Goal: Information Seeking & Learning: Find specific fact

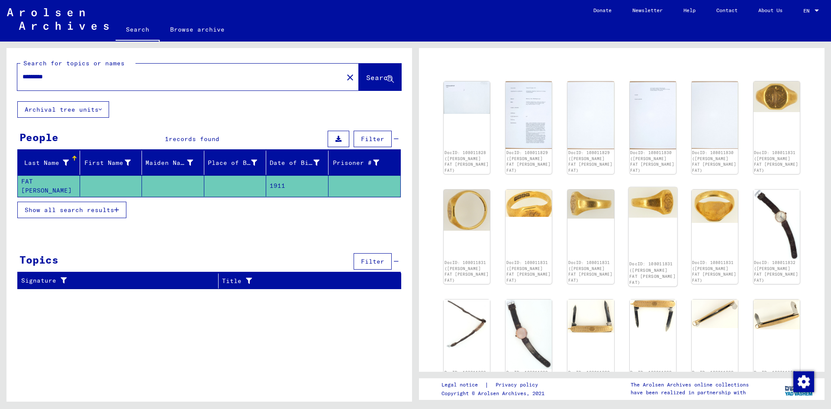
scroll to position [87, 0]
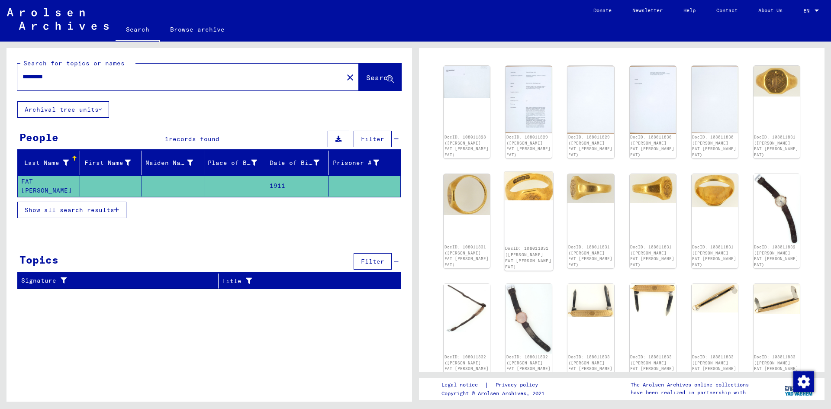
click at [518, 183] on img at bounding box center [528, 185] width 49 height 29
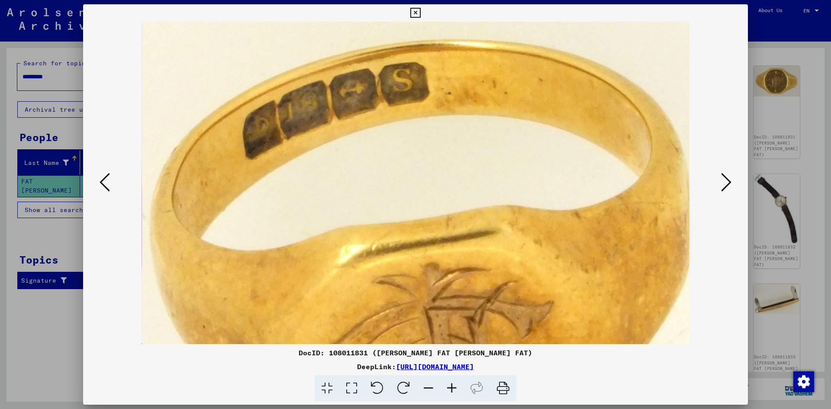
drag, startPoint x: 410, startPoint y: 15, endPoint x: 406, endPoint y: 18, distance: 4.9
click at [406, 18] on div "DocID: 108011831 ([PERSON_NAME] FAT [PERSON_NAME] FAT) DeepLink: [URL][DOMAIN_N…" at bounding box center [415, 202] width 665 height 397
click at [413, 12] on icon at bounding box center [415, 13] width 10 height 10
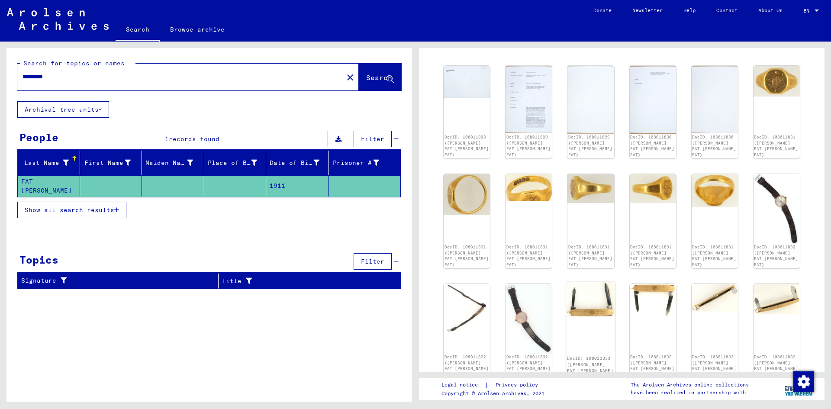
click at [604, 302] on div "DocID: 108011833 ([PERSON_NAME] FAT [PERSON_NAME] FAT)" at bounding box center [590, 330] width 49 height 99
click at [593, 301] on div "DocID: 108011833 ([PERSON_NAME] FAT [PERSON_NAME] FAT)" at bounding box center [590, 330] width 49 height 99
click at [592, 303] on div "DocID: 108011833 ([PERSON_NAME] FAT [PERSON_NAME] FAT)" at bounding box center [590, 330] width 49 height 99
click at [630, 312] on div "DocID: 108011833 ([PERSON_NAME] FAT [PERSON_NAME] FAT)" at bounding box center [652, 330] width 49 height 99
click at [583, 356] on link "DocID: 108011833 ([PERSON_NAME] FAT [PERSON_NAME] FAT)" at bounding box center [590, 367] width 46 height 23
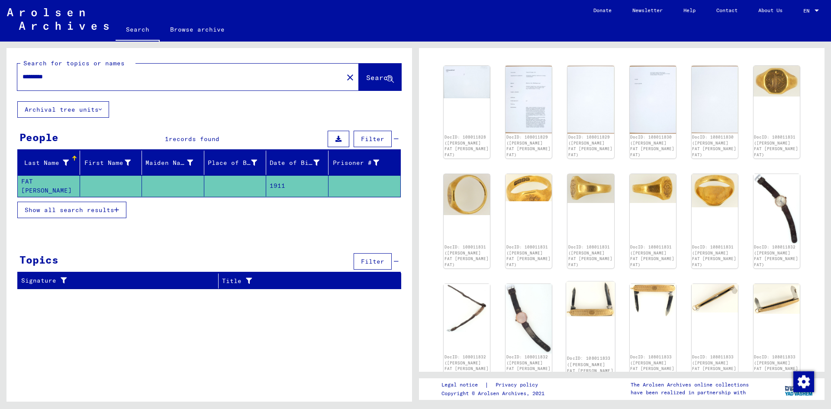
click at [582, 308] on div "DocID: 108011833 ([PERSON_NAME] FAT [PERSON_NAME] FAT)" at bounding box center [590, 330] width 49 height 99
